Goal: Information Seeking & Learning: Learn about a topic

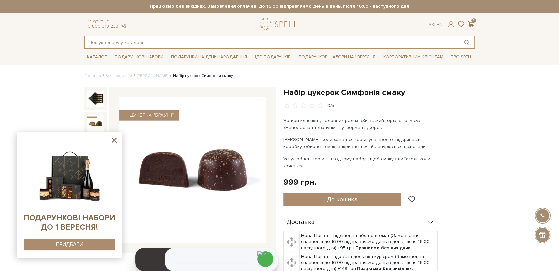
click at [167, 41] on input "text" at bounding box center [272, 42] width 375 height 12
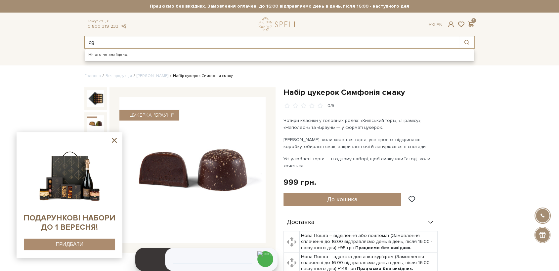
type input "c"
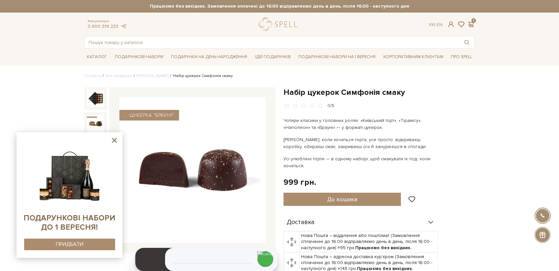
drag, startPoint x: 285, startPoint y: 24, endPoint x: 175, endPoint y: 0, distance: 113.1
click at [285, 23] on link "logo" at bounding box center [279, 25] width 41 height 14
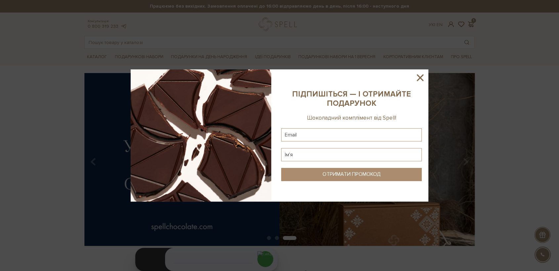
drag, startPoint x: 422, startPoint y: 77, endPoint x: 376, endPoint y: 63, distance: 48.0
click at [421, 77] on icon at bounding box center [420, 77] width 11 height 11
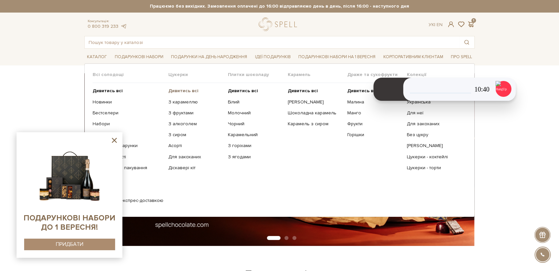
click at [185, 90] on b "Дивитись всі" at bounding box center [183, 91] width 30 height 6
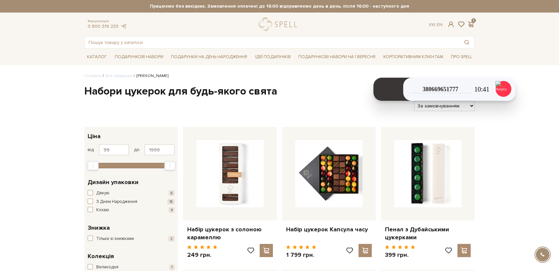
click at [444, 106] on select "За замовчуванням За Ціною (зростання) За Ціною (зменшення) Новинки За популярні…" at bounding box center [444, 106] width 61 height 10
select select "https://spellchocolate.com/our-productions/seti-cukerok/?sort=p.price&order=ASC"
click at [414, 101] on select "За замовчуванням За Ціною (зростання) За Ціною (зменшення) Новинки За популярні…" at bounding box center [444, 106] width 61 height 10
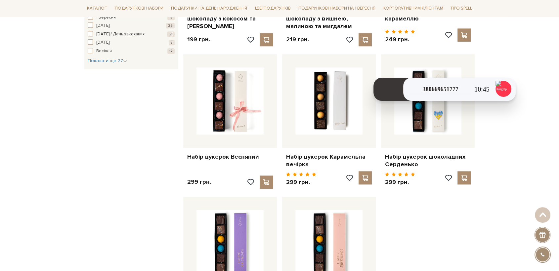
scroll to position [625, 0]
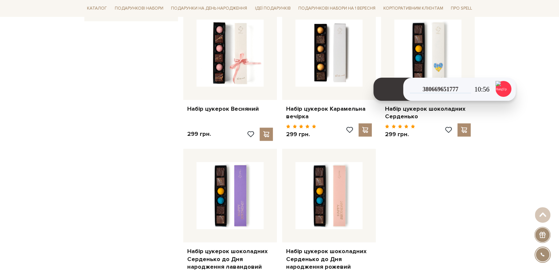
scroll to position [699, 0]
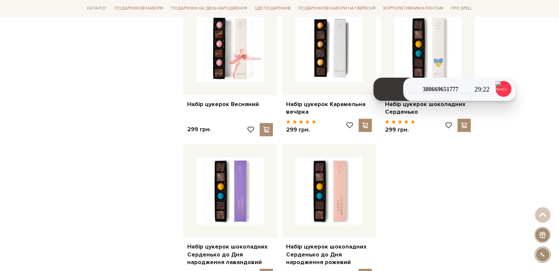
drag, startPoint x: 63, startPoint y: 107, endPoint x: 99, endPoint y: 100, distance: 36.9
click at [63, 108] on div "Головна Вся продукція Сети цукерок Набори цукерок для будь-якого свята Фільтри …" at bounding box center [279, 115] width 559 height 1483
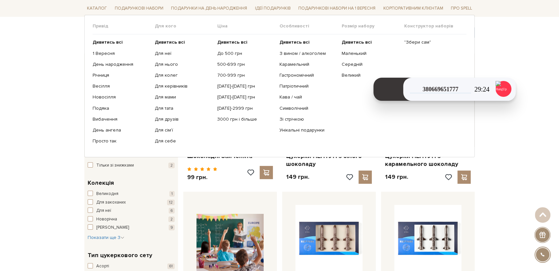
scroll to position [0, 0]
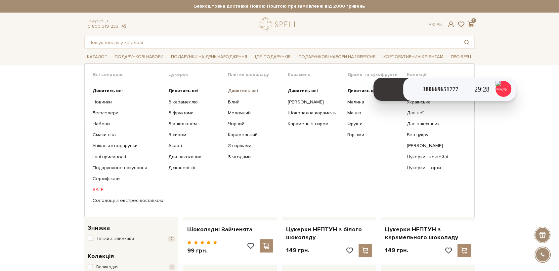
click at [236, 90] on b "Дивитись всі" at bounding box center [243, 91] width 30 height 6
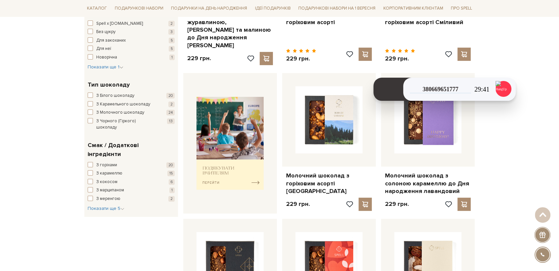
scroll to position [220, 0]
